Goal: Information Seeking & Learning: Learn about a topic

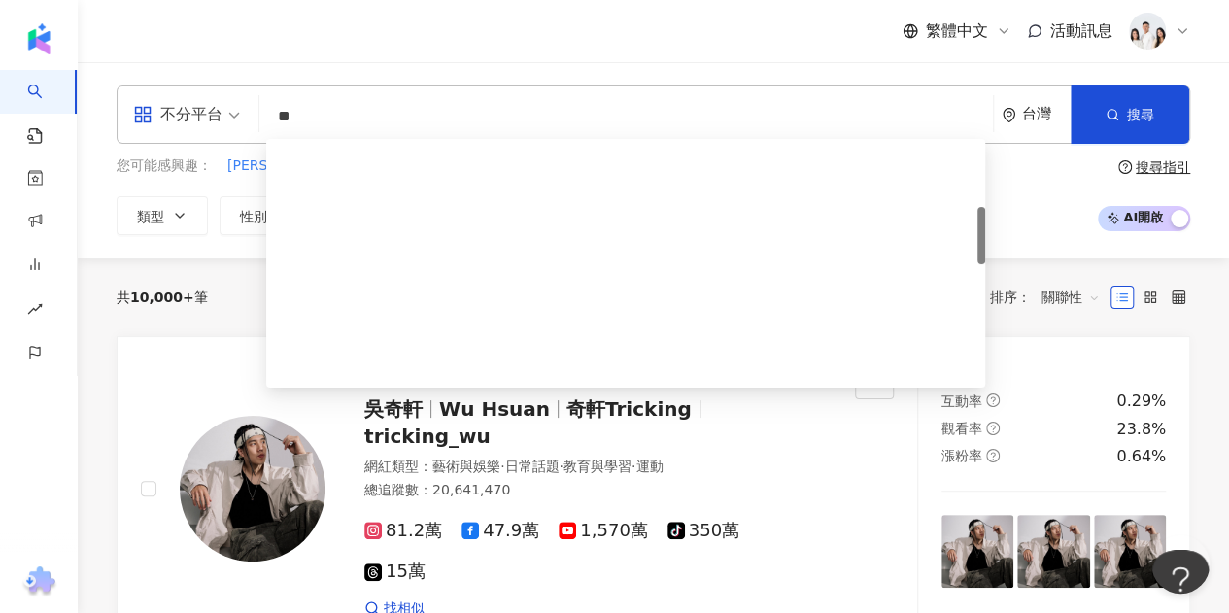
type input "*"
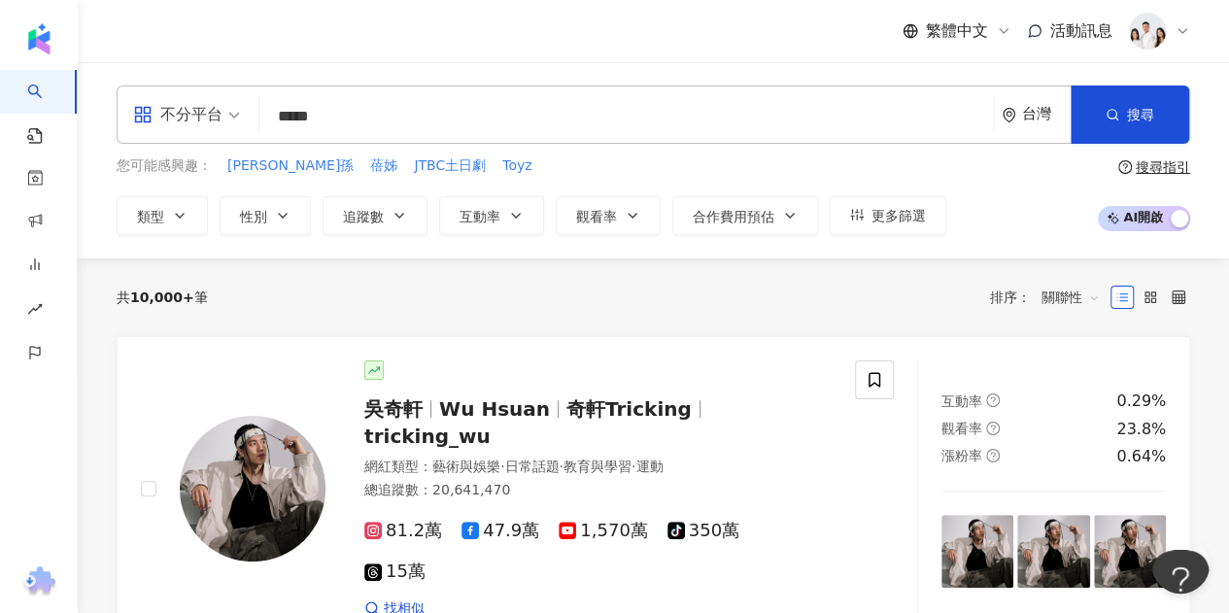
type input "***"
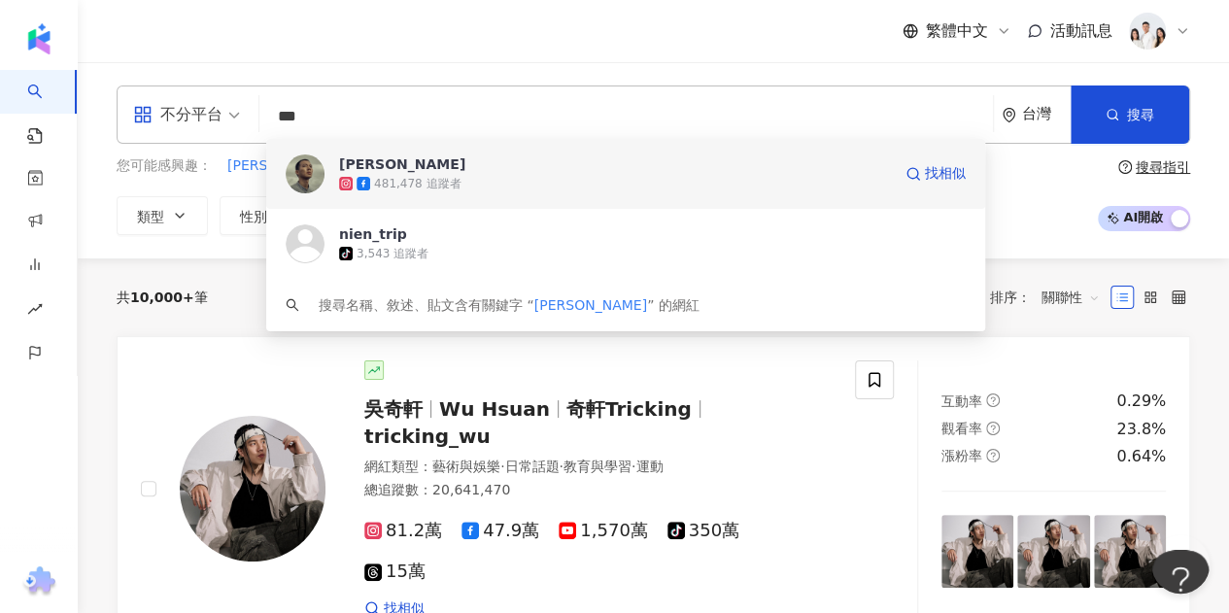
click at [529, 184] on div "481,478 追蹤者" at bounding box center [615, 183] width 552 height 19
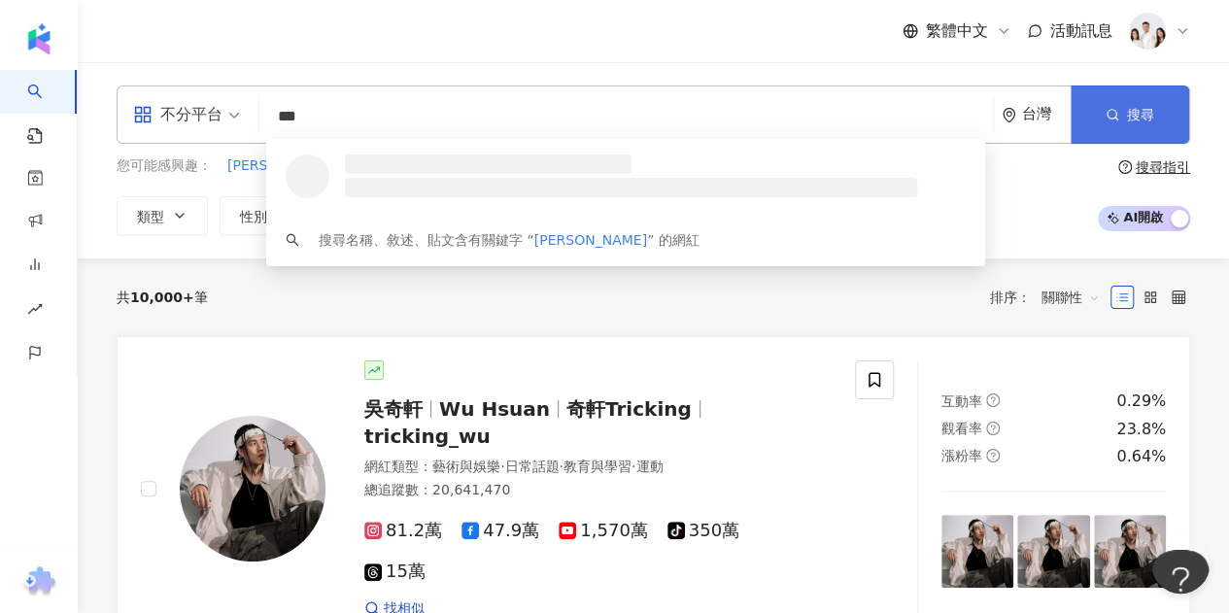
type input "***"
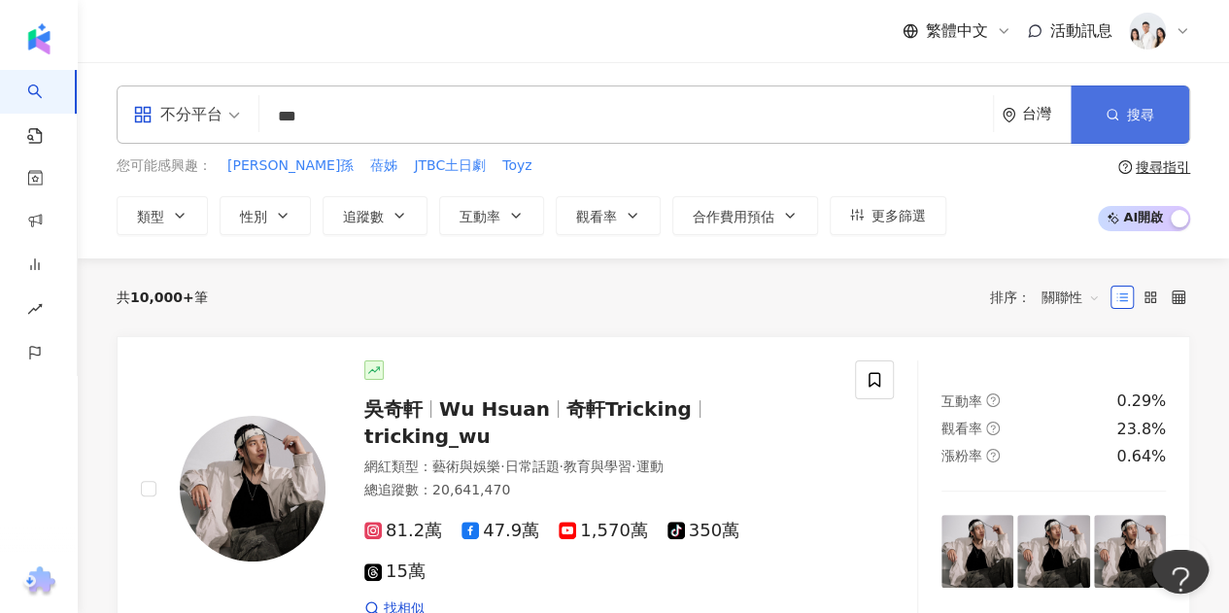
click at [1161, 116] on button "搜尋" at bounding box center [1130, 115] width 119 height 58
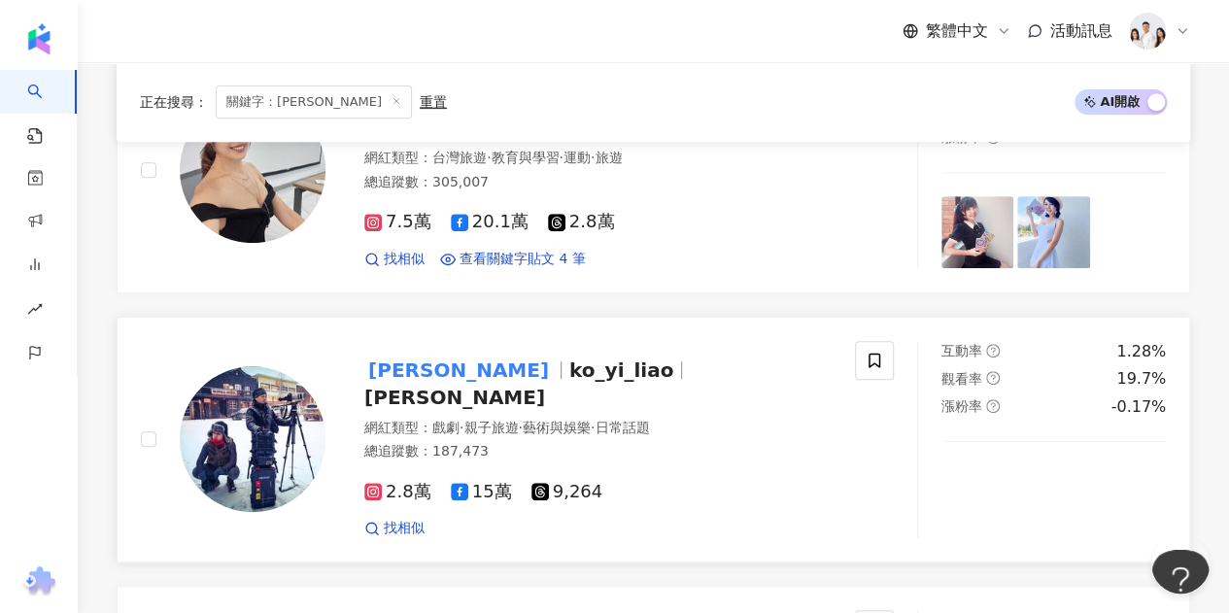
scroll to position [486, 0]
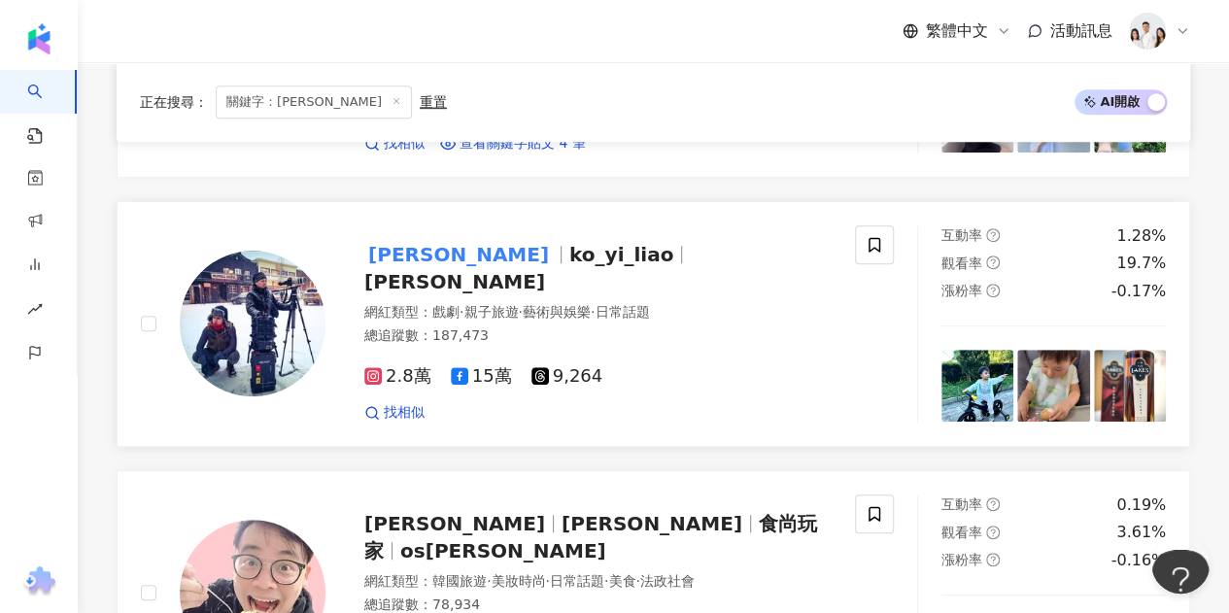
click at [391, 303] on div "網紅類型 ： 戲劇 · 親子旅遊 · 藝術與娛樂 · 日常話題" at bounding box center [597, 312] width 467 height 19
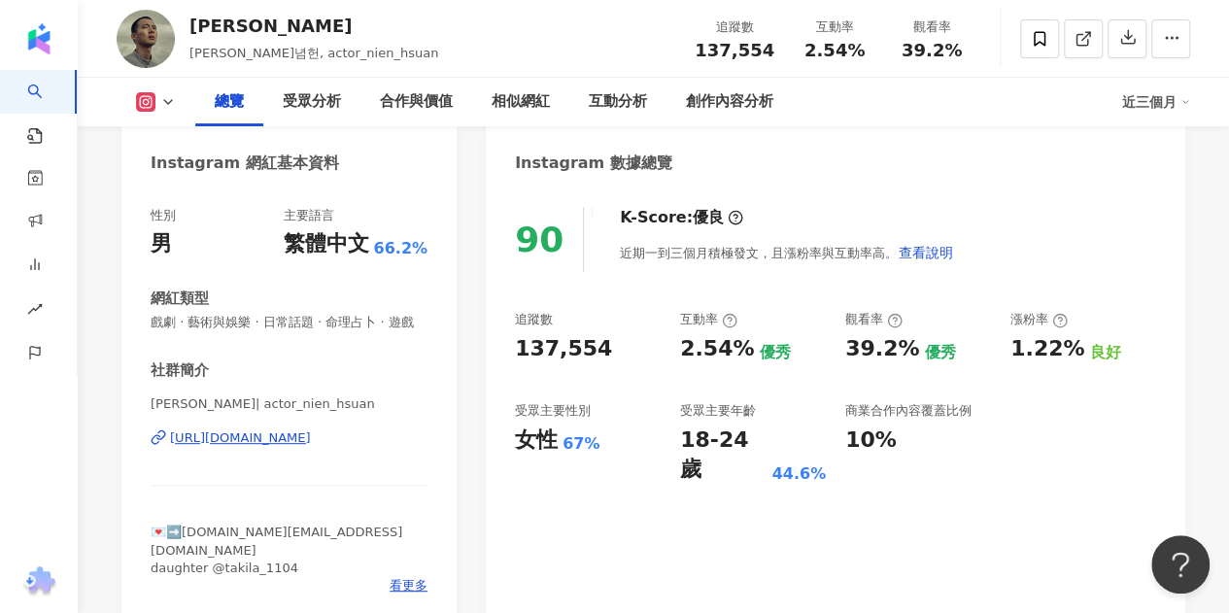
scroll to position [194, 0]
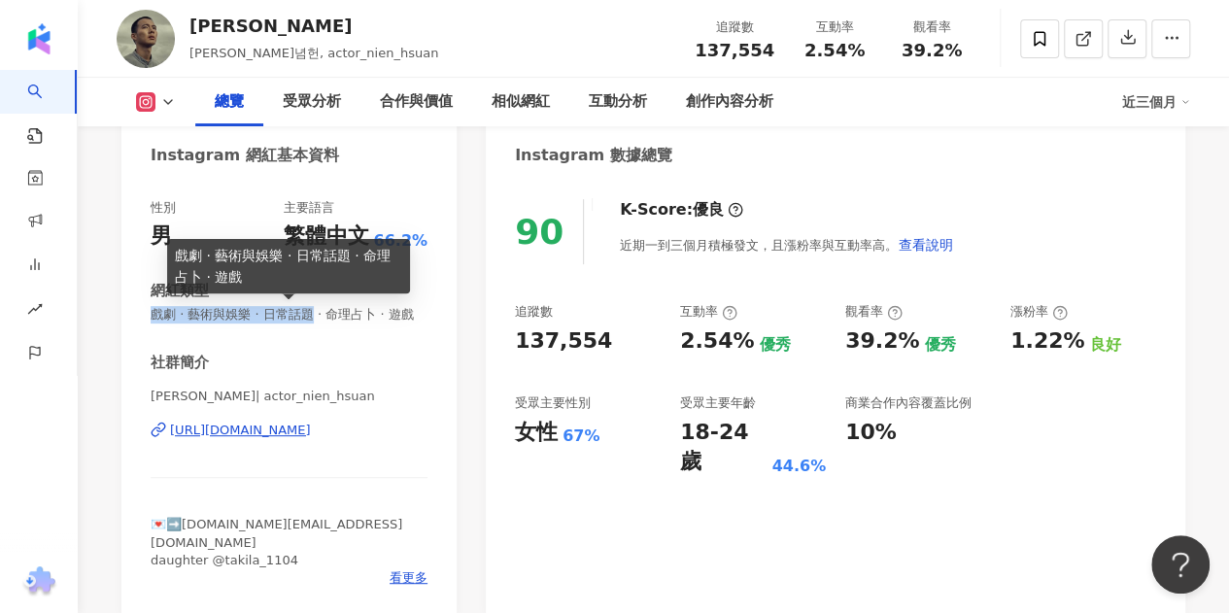
drag, startPoint x: 149, startPoint y: 316, endPoint x: 324, endPoint y: 315, distance: 174.9
click at [324, 315] on div "性別 男 主要語言 繁體中文 66.2% 網紅類型 戲劇 · 藝術與娛樂 · 日常話題 · 命理占卜 · 遊戲 社群簡介 吳念軒 | actor_nien_h…" at bounding box center [288, 398] width 335 height 436
copy span "戲劇 · 藝術與娛樂 · 日常話題"
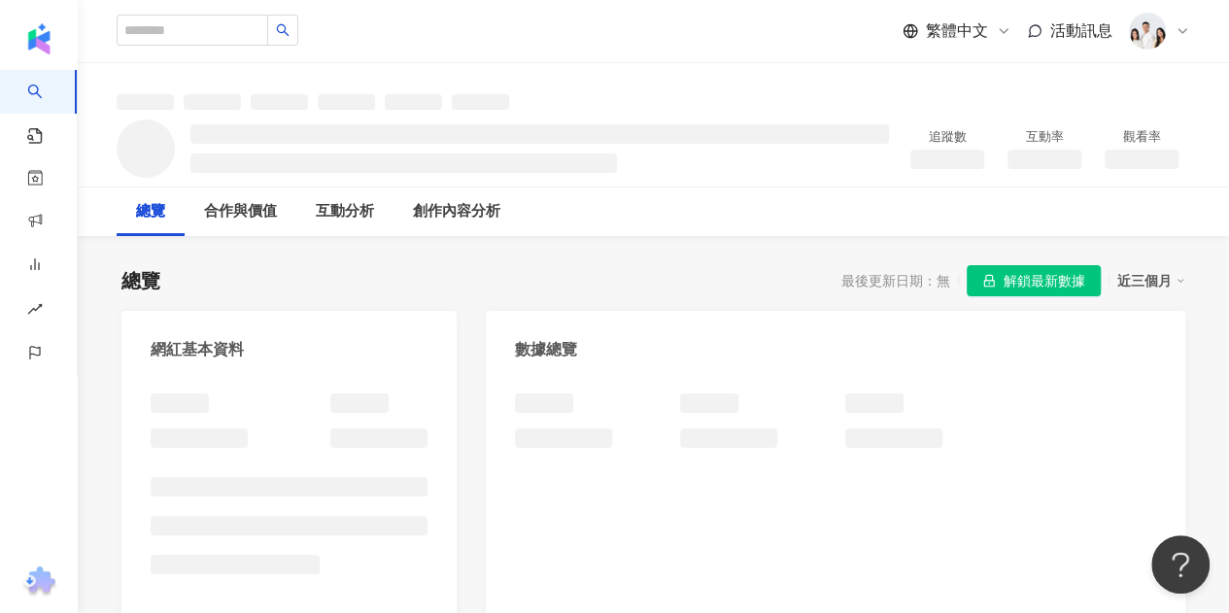
click at [1047, 272] on span "解鎖最新數據" at bounding box center [1045, 281] width 82 height 31
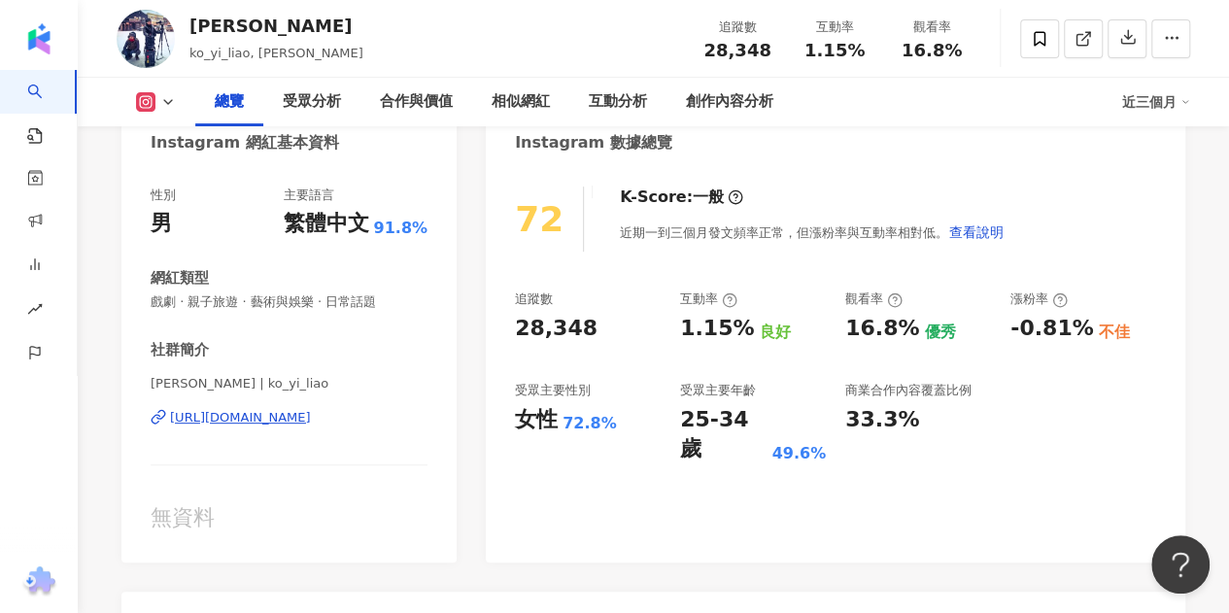
scroll to position [97, 0]
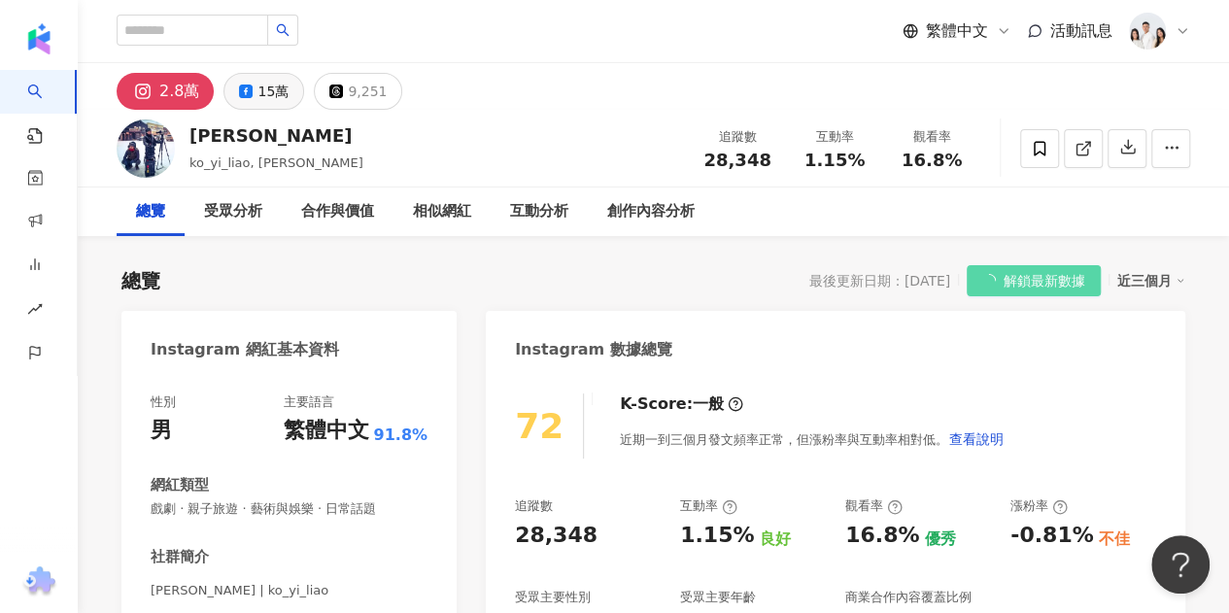
click at [266, 93] on div "15萬" at bounding box center [272, 91] width 31 height 27
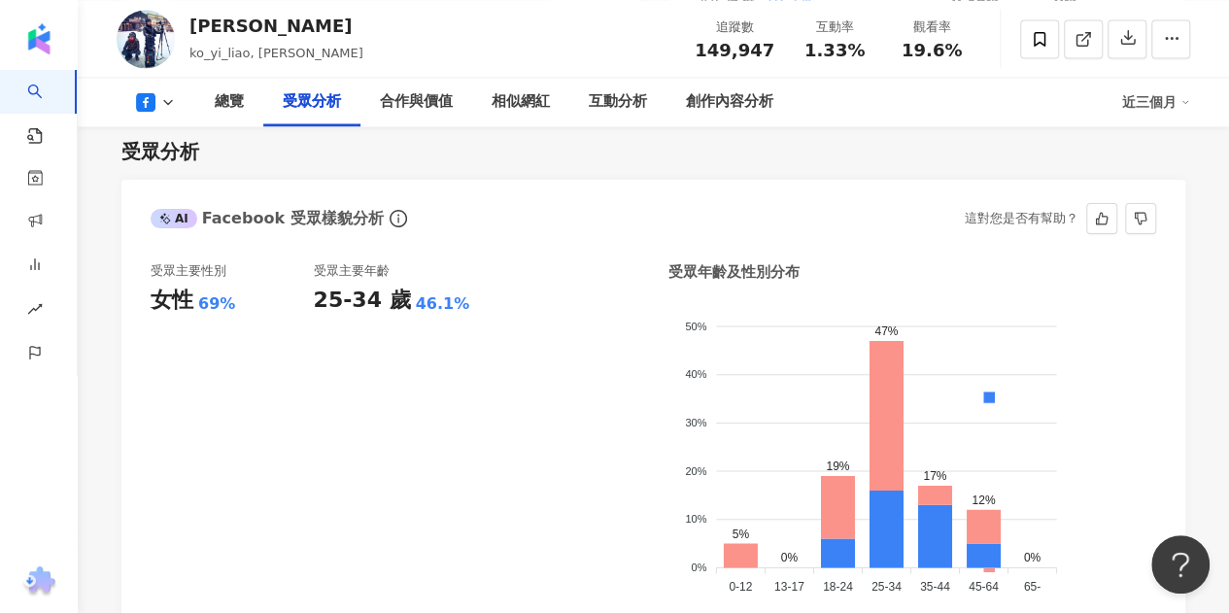
scroll to position [1652, 0]
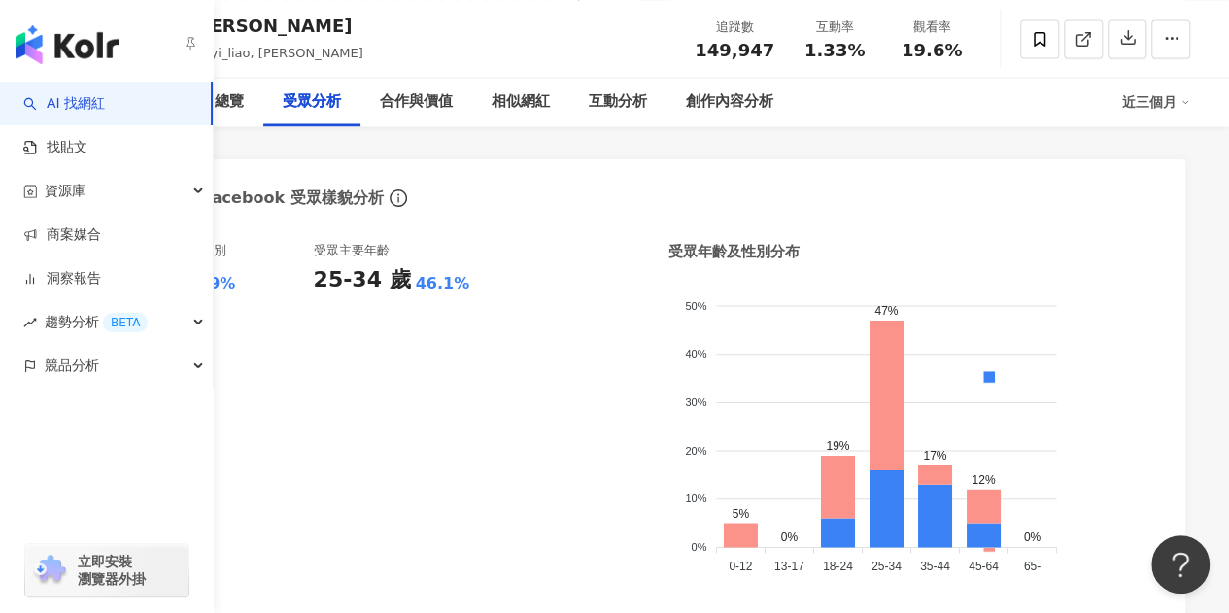
click at [51, 94] on link "AI 找網紅" at bounding box center [64, 103] width 82 height 19
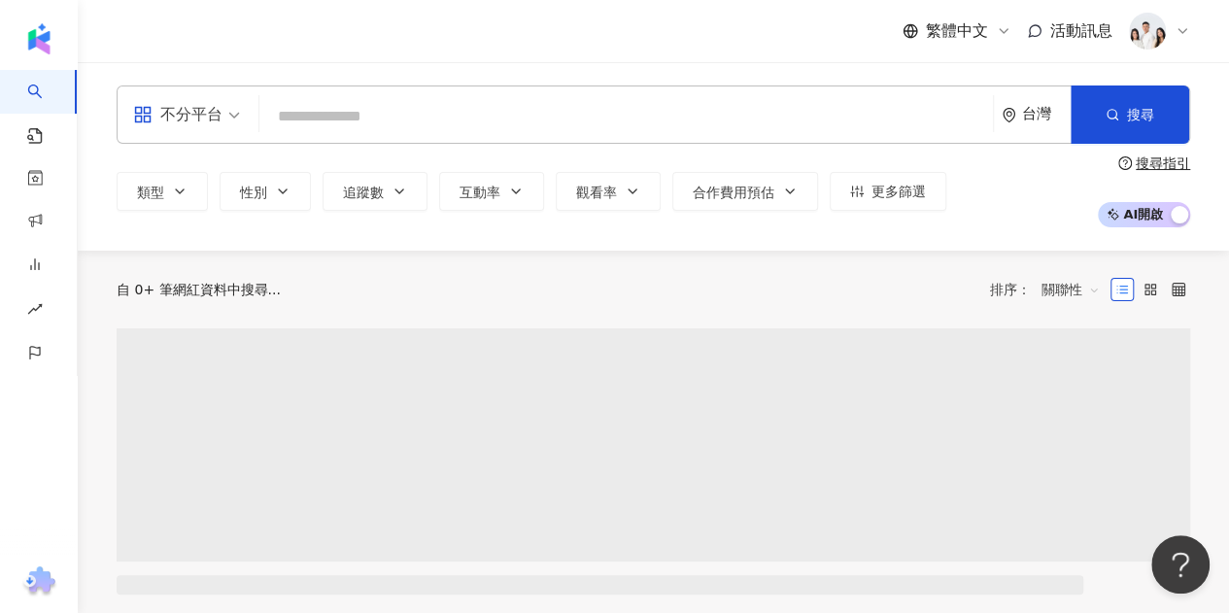
click at [398, 116] on input "search" at bounding box center [626, 116] width 718 height 37
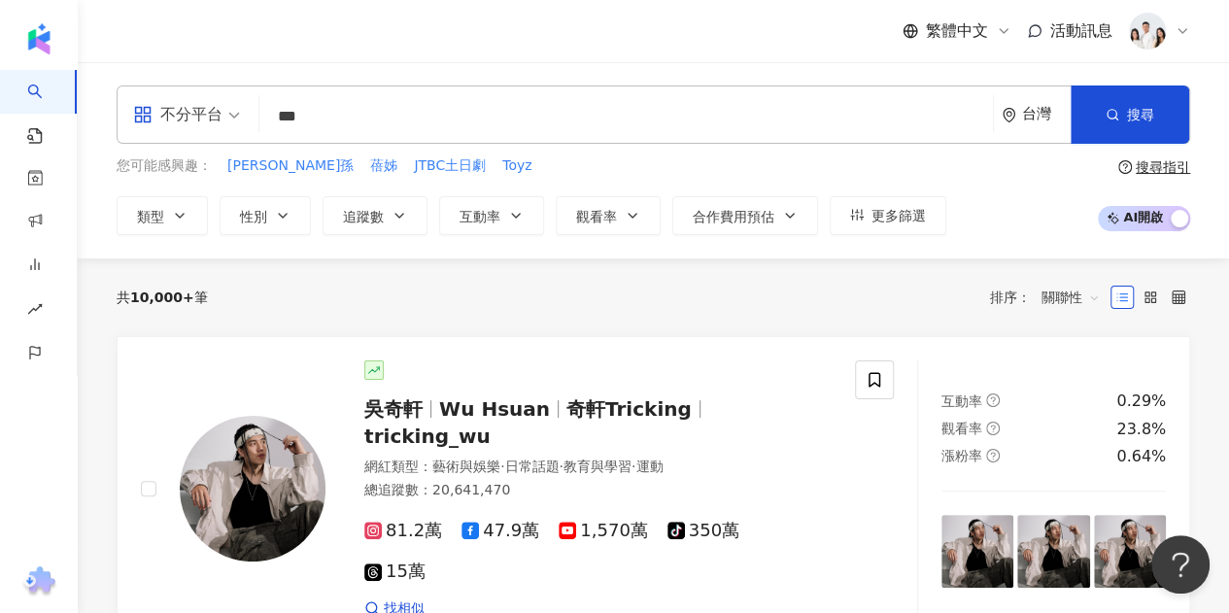
type input "**"
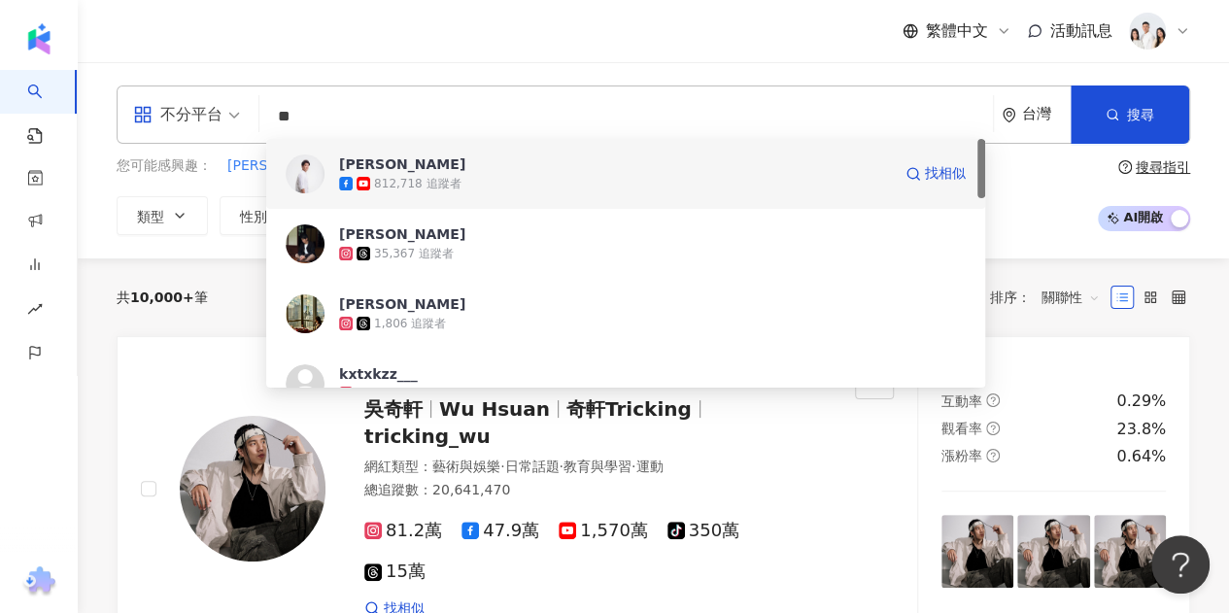
click at [624, 180] on div "812,718 追蹤者" at bounding box center [615, 183] width 552 height 19
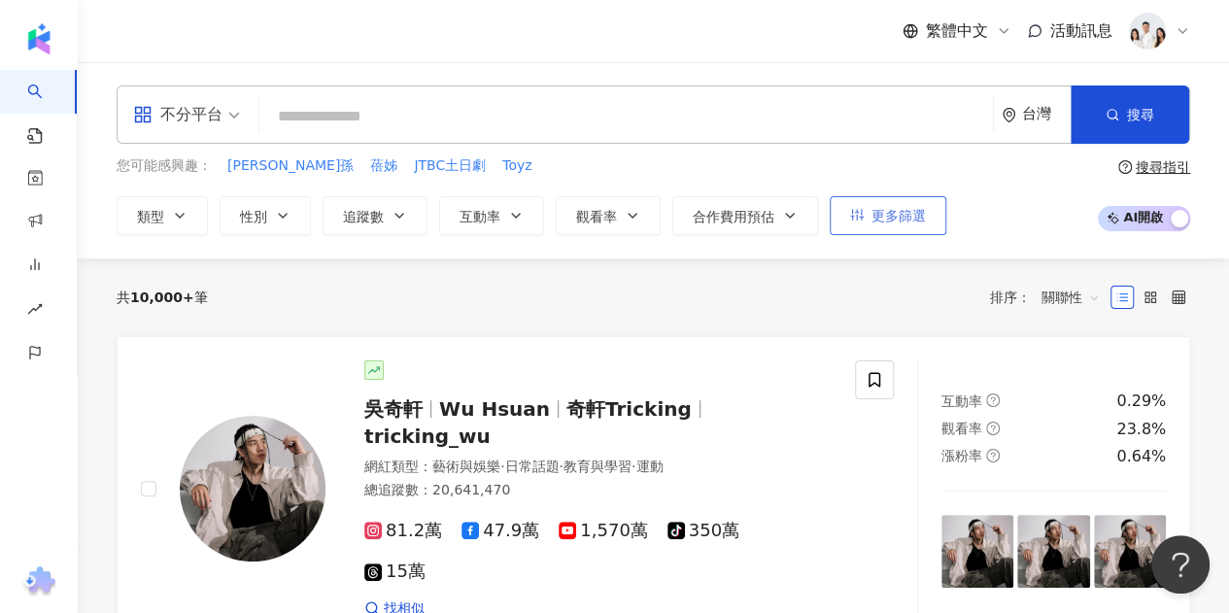
click at [894, 220] on span "更多篩選" at bounding box center [899, 216] width 54 height 16
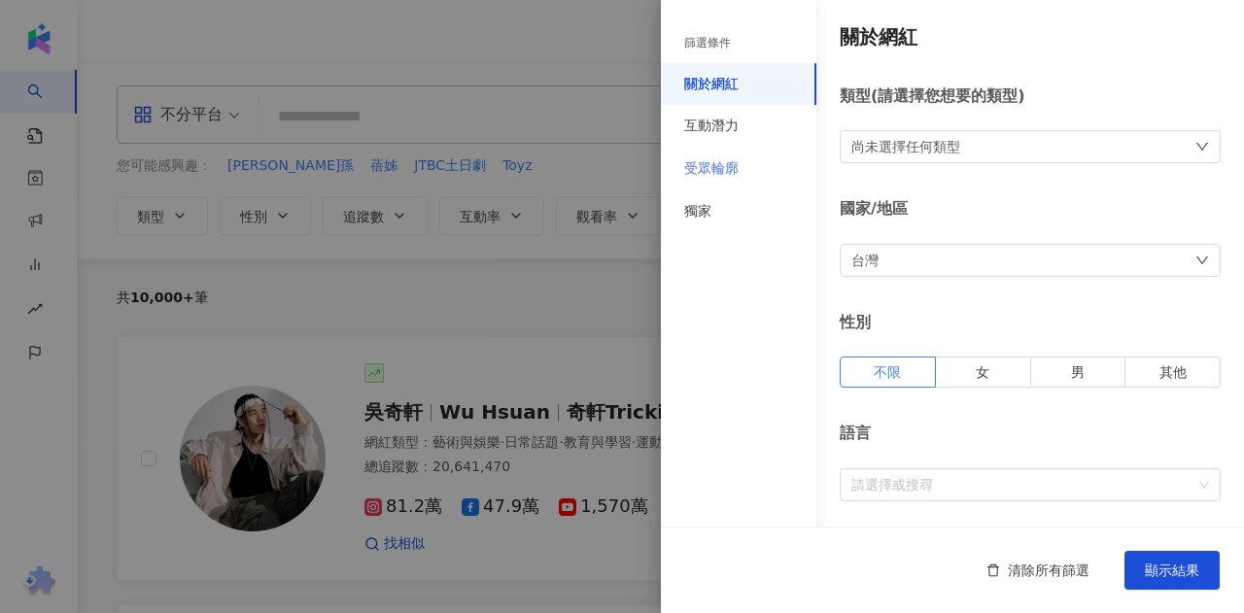
click at [769, 168] on div "受眾輪廓" at bounding box center [738, 169] width 155 height 43
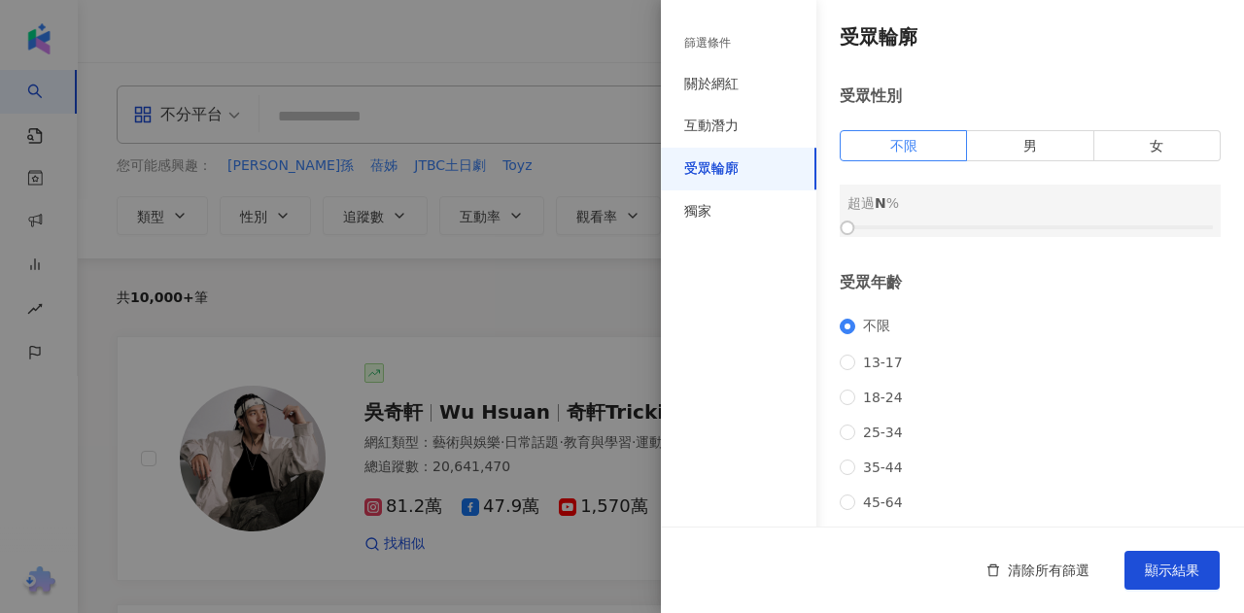
click at [553, 302] on div at bounding box center [622, 306] width 1244 height 613
